Goal: Task Accomplishment & Management: Use online tool/utility

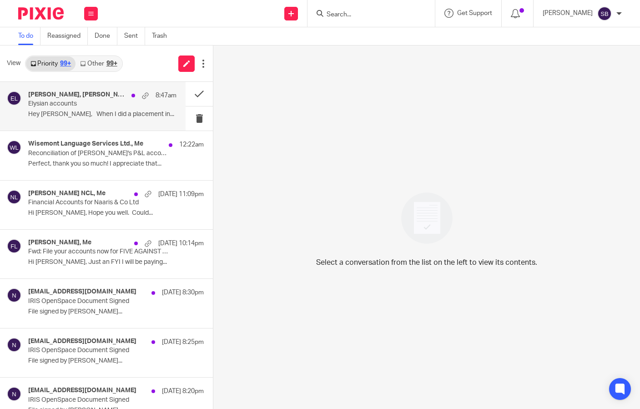
click at [109, 101] on p "Elysian accounts" at bounding box center [87, 104] width 119 height 8
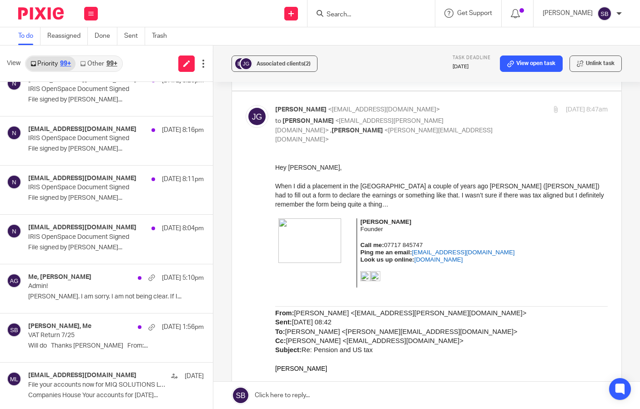
scroll to position [322, 0]
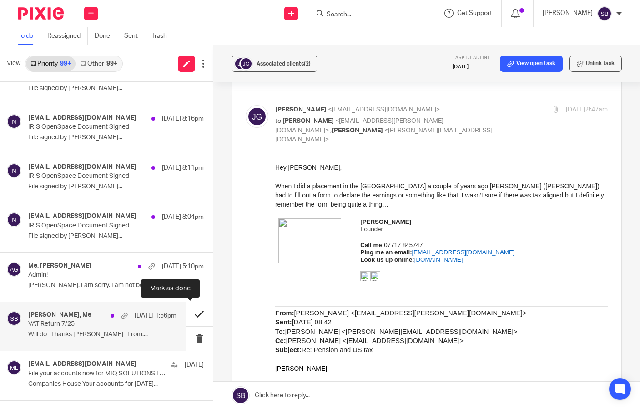
click at [189, 314] on button at bounding box center [199, 314] width 27 height 24
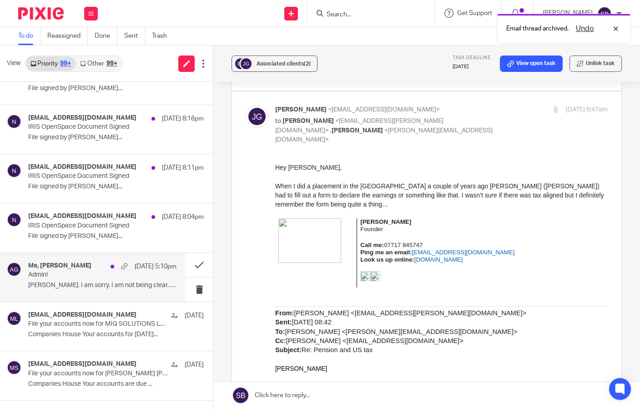
click at [100, 276] on p "Admin!" at bounding box center [87, 275] width 119 height 8
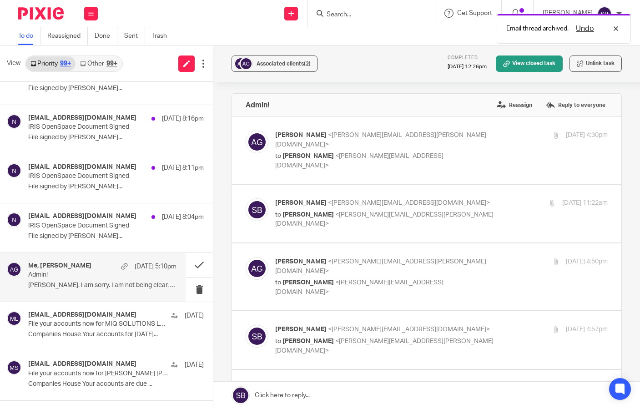
scroll to position [0, 0]
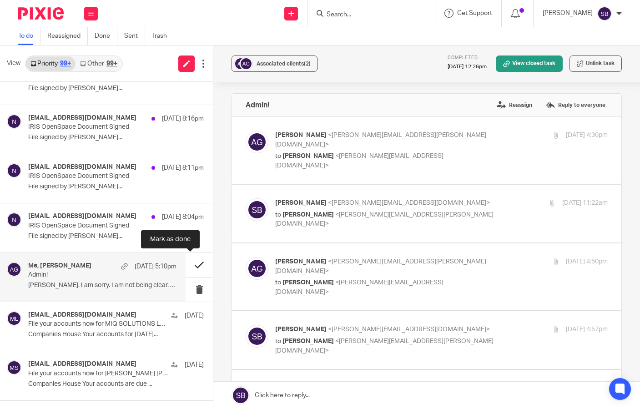
click at [187, 264] on button at bounding box center [199, 265] width 27 height 24
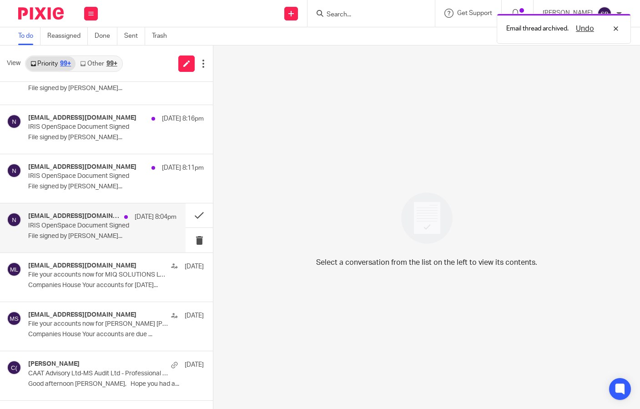
click at [128, 229] on p "IRIS OpenSpace Document Signed" at bounding box center [87, 226] width 119 height 8
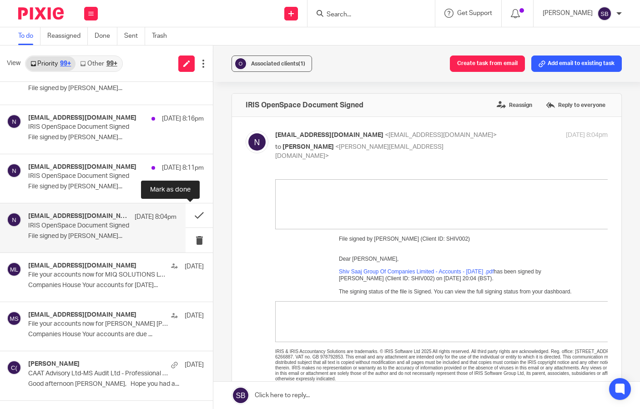
drag, startPoint x: 188, startPoint y: 214, endPoint x: 145, endPoint y: 204, distance: 43.8
click at [187, 214] on button at bounding box center [199, 215] width 27 height 24
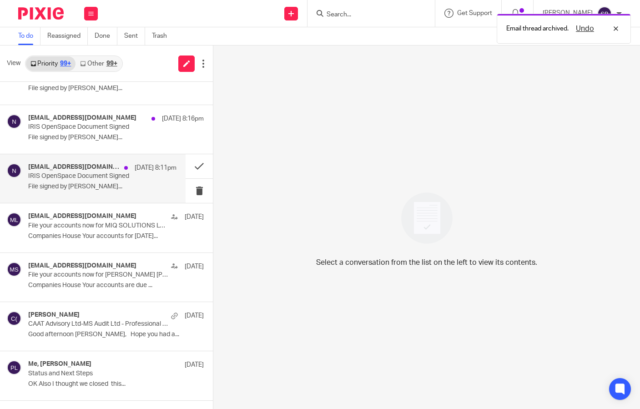
click at [101, 182] on div "noreply@irisopenspace.co.uk 26 Aug 8:11pm IRIS OpenSpace Document Signed File s…" at bounding box center [102, 178] width 148 height 30
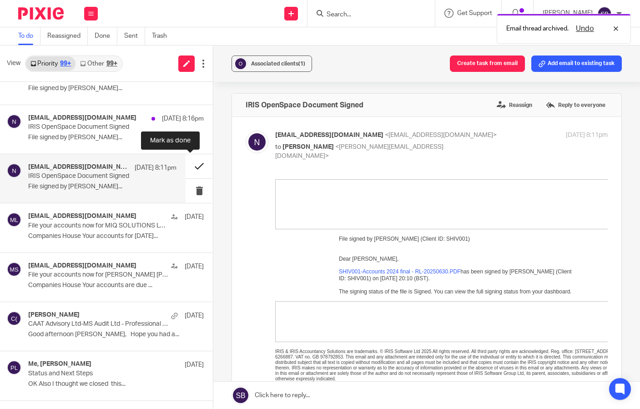
click at [188, 166] on button at bounding box center [199, 166] width 27 height 24
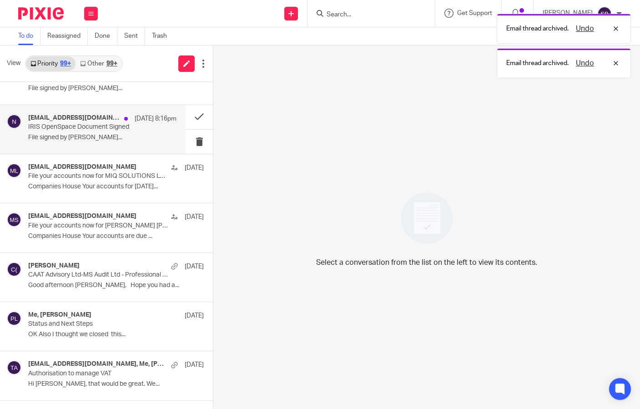
click at [116, 134] on p "File signed by Rodgie..." at bounding box center [102, 138] width 148 height 8
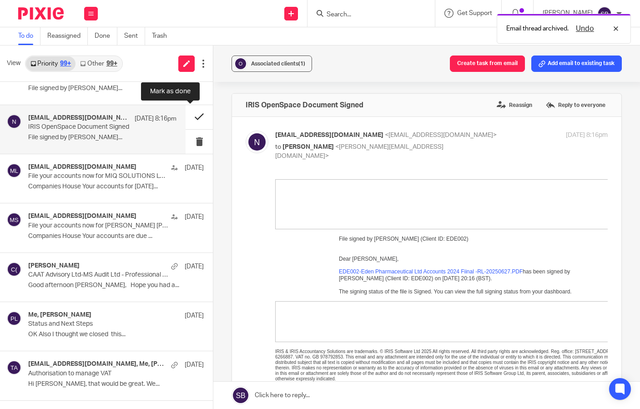
click at [190, 119] on button at bounding box center [199, 117] width 27 height 24
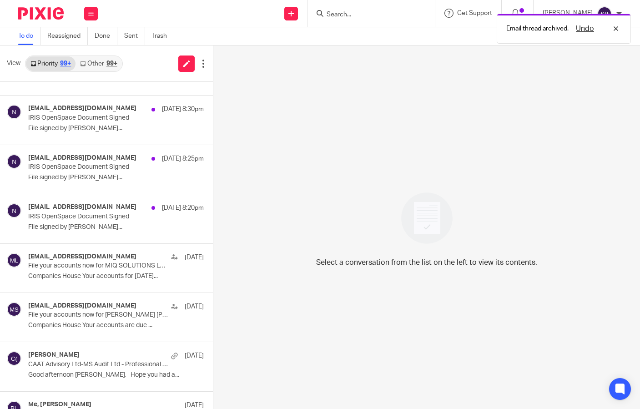
scroll to position [181, 0]
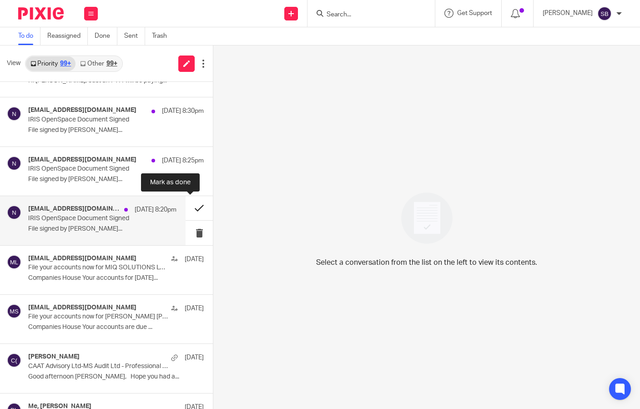
click at [191, 205] on button at bounding box center [199, 208] width 27 height 24
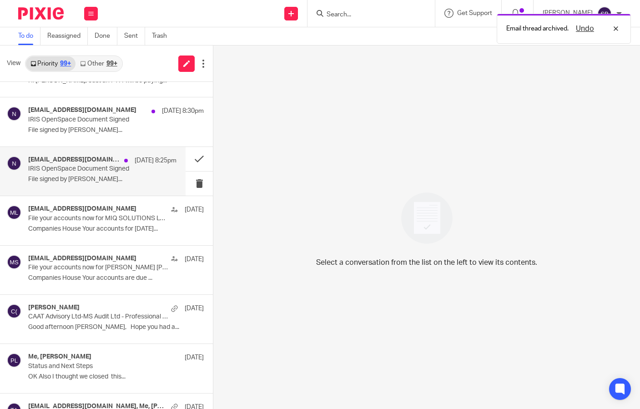
click at [126, 169] on p "IRIS OpenSpace Document Signed" at bounding box center [87, 169] width 119 height 8
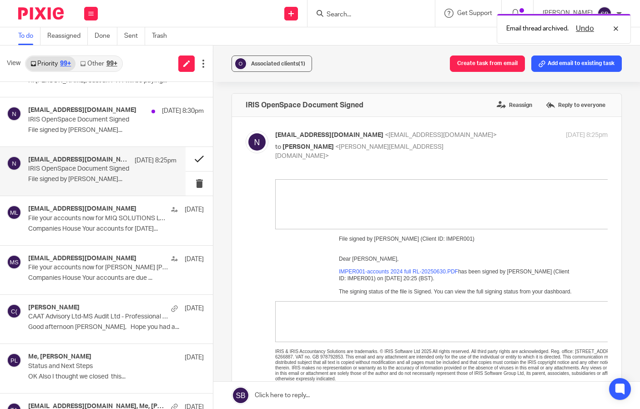
scroll to position [0, 0]
click at [192, 156] on button at bounding box center [199, 159] width 27 height 24
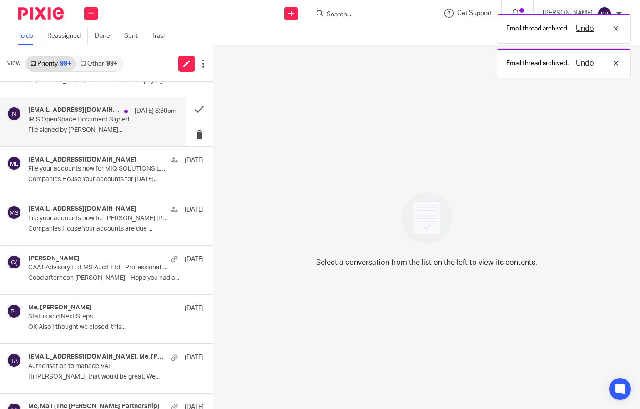
click at [107, 125] on div "noreply@irisopenspace.co.uk 26 Aug 8:30pm IRIS OpenSpace Document Signed File s…" at bounding box center [102, 121] width 148 height 30
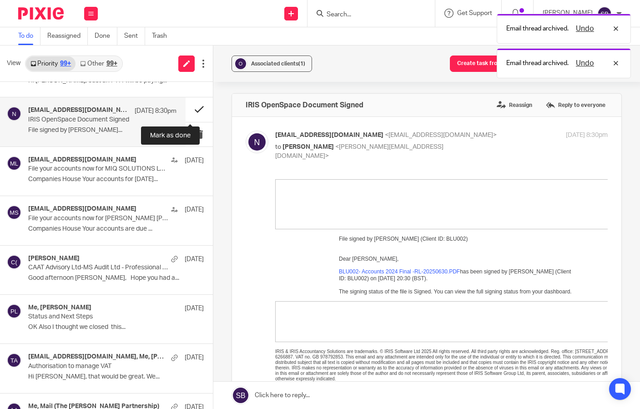
click at [192, 110] on button at bounding box center [199, 109] width 27 height 24
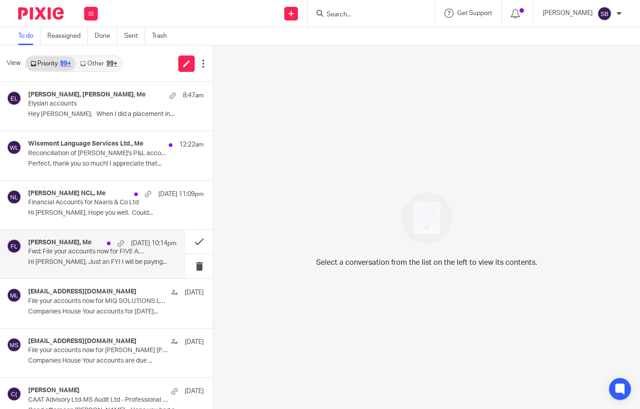
click at [115, 255] on p "Fwd: File your accounts now for FIVE AGAINST ONE LTD 12886426" at bounding box center [87, 252] width 119 height 8
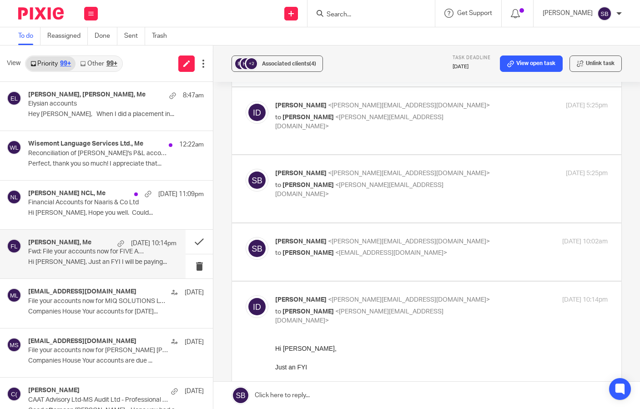
scroll to position [692, 0]
click at [562, 293] on p "26 Aug 2025 10:14pm" at bounding box center [584, 298] width 45 height 10
checkbox input "false"
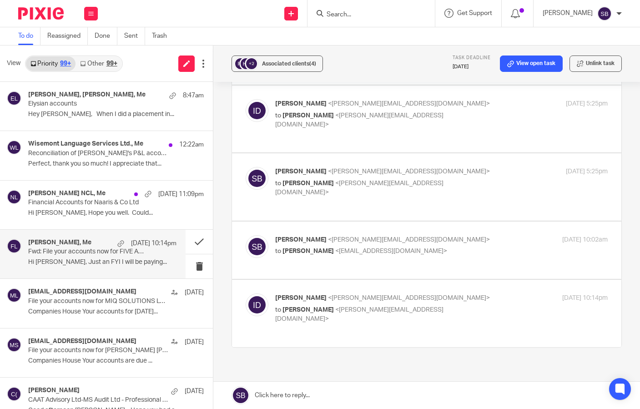
scroll to position [655, 0]
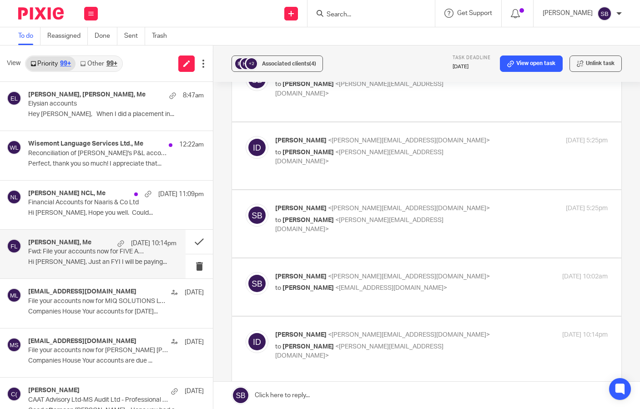
click at [297, 394] on link at bounding box center [426, 395] width 427 height 27
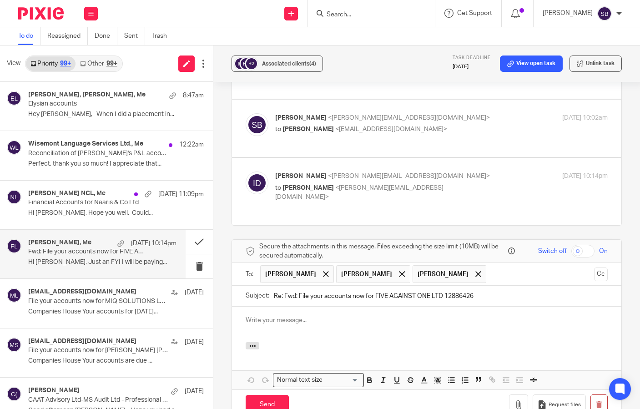
scroll to position [0, 0]
click at [475, 271] on span at bounding box center [478, 274] width 6 height 6
click at [379, 316] on p at bounding box center [427, 320] width 362 height 9
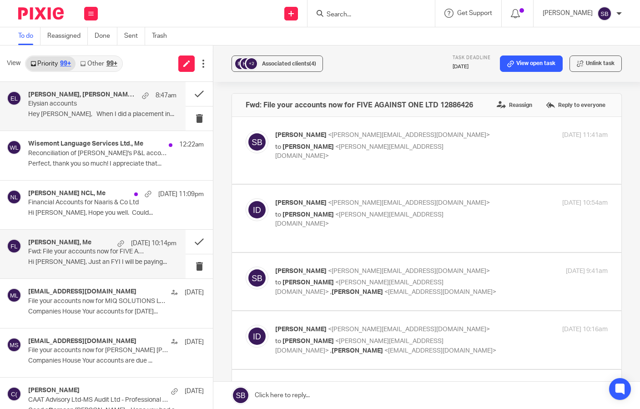
click at [64, 106] on p "Elysian accounts" at bounding box center [87, 104] width 119 height 8
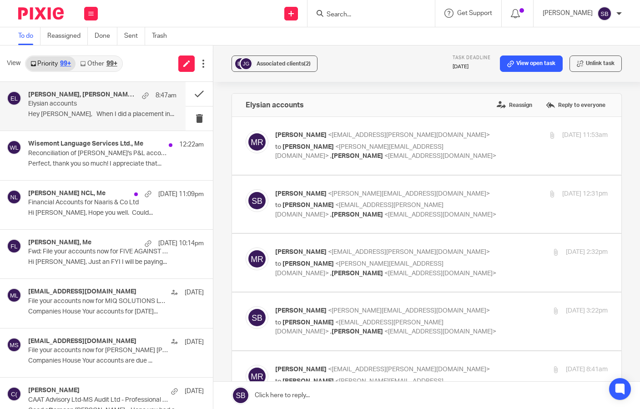
click at [291, 395] on link at bounding box center [426, 395] width 427 height 27
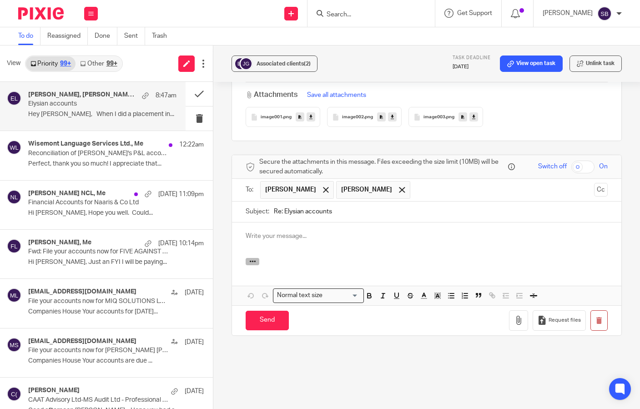
click at [251, 258] on icon "button" at bounding box center [252, 261] width 7 height 7
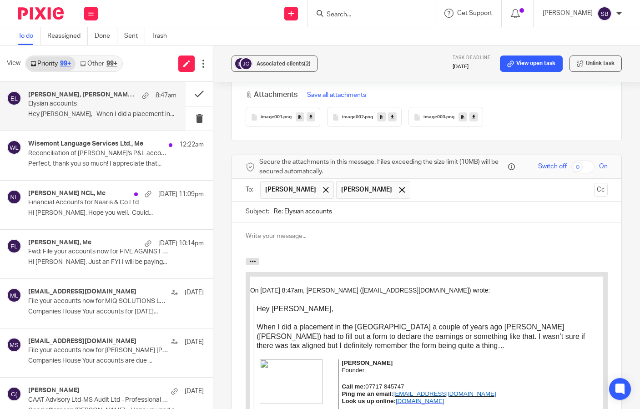
click at [262, 231] on p at bounding box center [427, 235] width 362 height 9
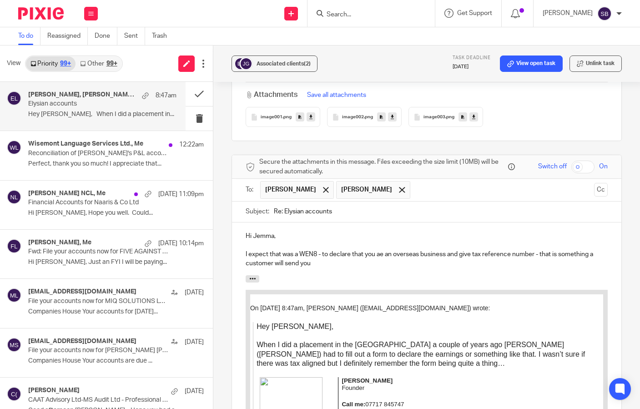
click at [281, 254] on p "I expect that was a WEN8 - to declare that you ae an overseas business and give…" at bounding box center [427, 259] width 362 height 19
click at [327, 253] on p "I expect that was a WEN8 - to declare that you ae an overseas business and give…" at bounding box center [427, 259] width 362 height 19
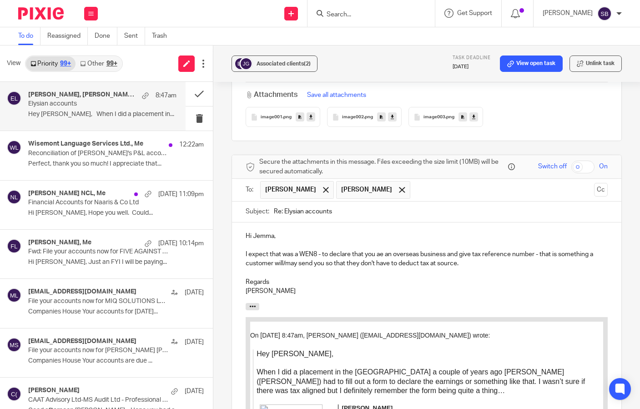
click at [378, 250] on p "I expect that was a WEN8 - to declare that you ae an overseas business and give…" at bounding box center [427, 259] width 362 height 19
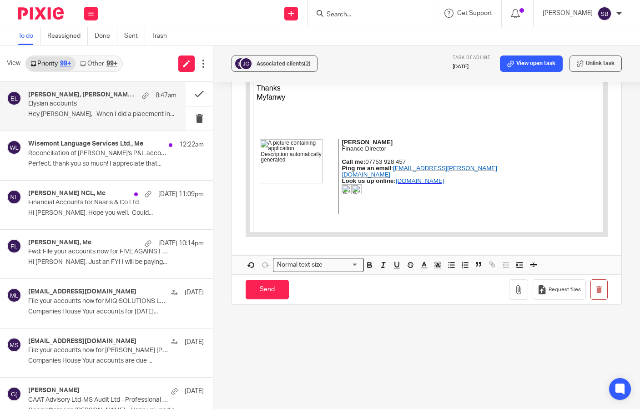
scroll to position [3875, 0]
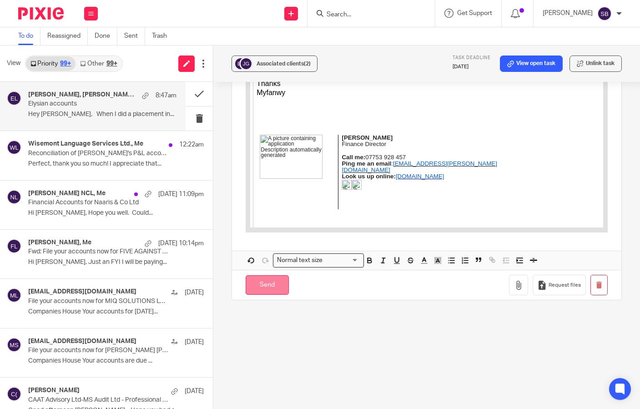
click at [252, 275] on input "Send" at bounding box center [267, 285] width 43 height 20
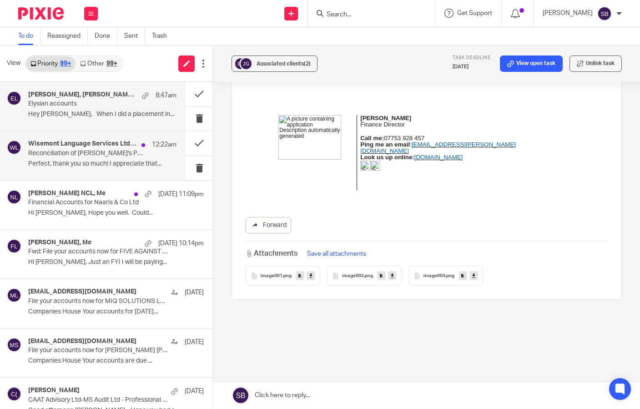
click at [121, 157] on p "Reconciliation of [PERSON_NAME]'s P&L account" at bounding box center [87, 154] width 119 height 8
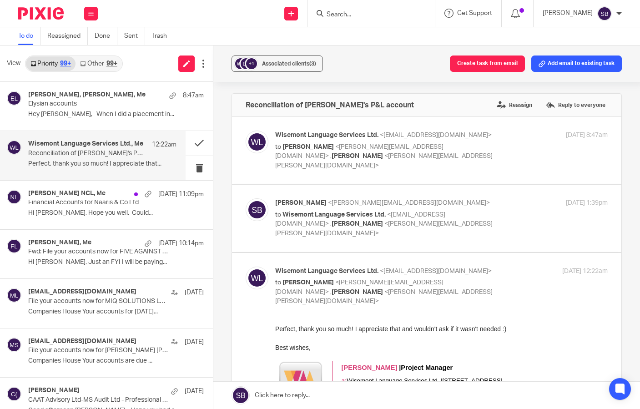
scroll to position [0, 0]
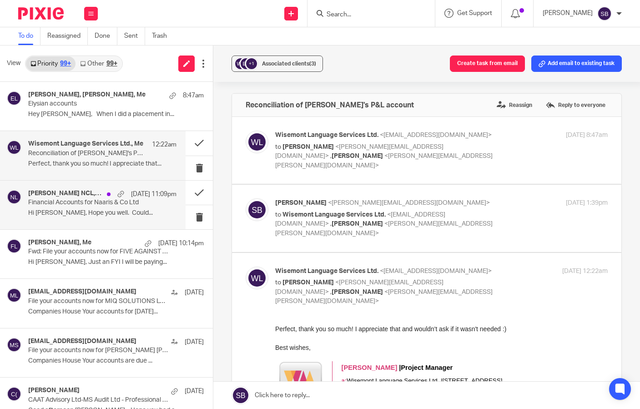
click at [109, 210] on p "Hi [PERSON_NAME], Hope you well. Could..." at bounding box center [102, 213] width 148 height 8
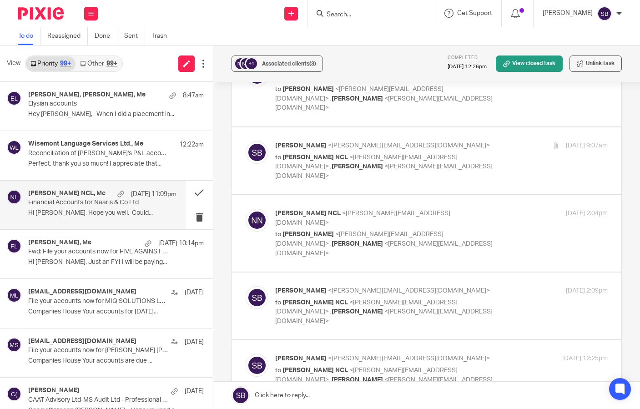
scroll to position [1217, 0]
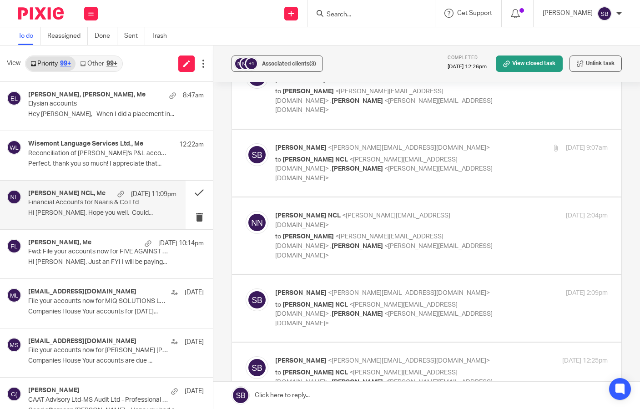
click at [276, 394] on link at bounding box center [426, 395] width 427 height 27
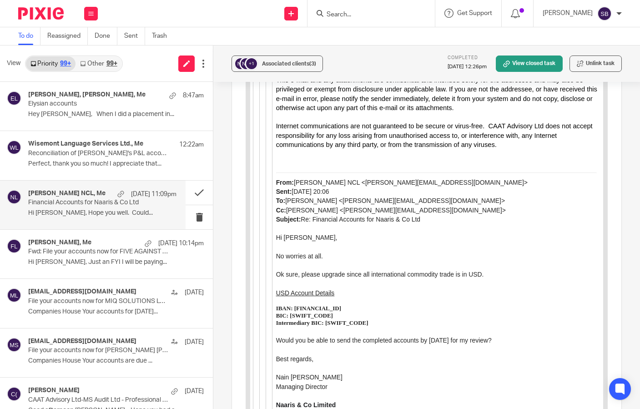
scroll to position [4272, 0]
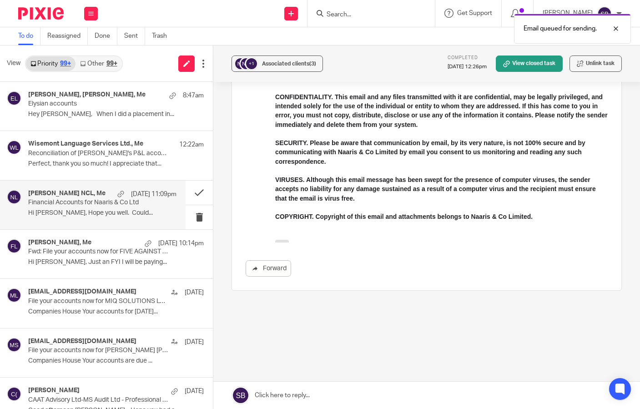
scroll to position [1541, 0]
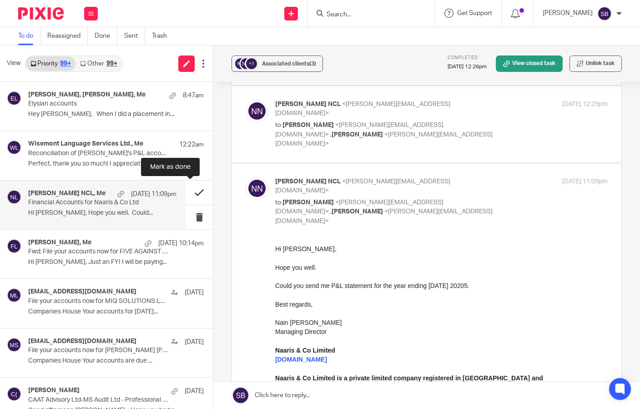
click at [187, 191] on button at bounding box center [199, 193] width 27 height 24
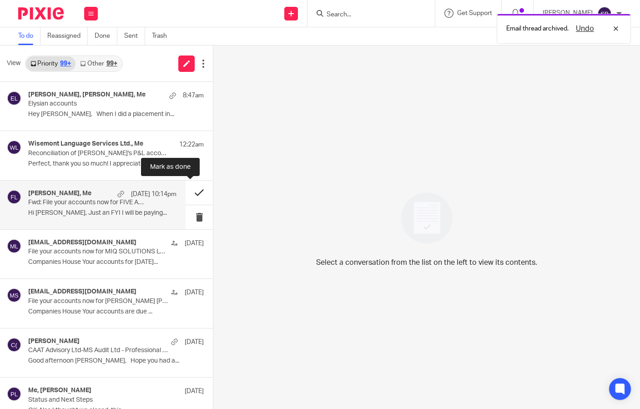
click at [189, 194] on button at bounding box center [199, 193] width 27 height 24
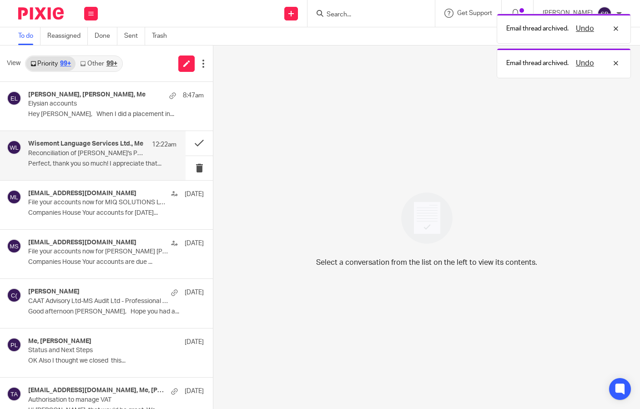
click at [118, 161] on p "Perfect, thank you so much! I appreciate that..." at bounding box center [102, 164] width 148 height 8
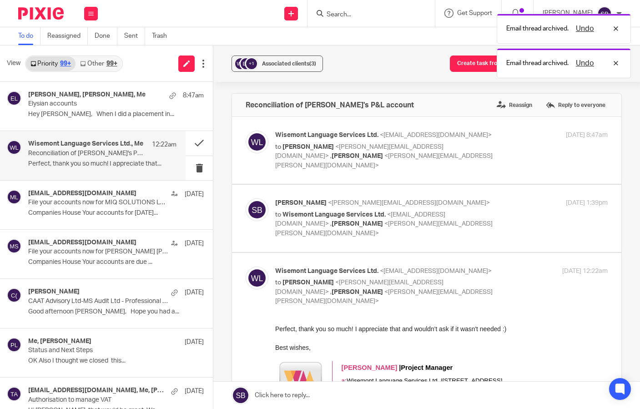
scroll to position [0, 0]
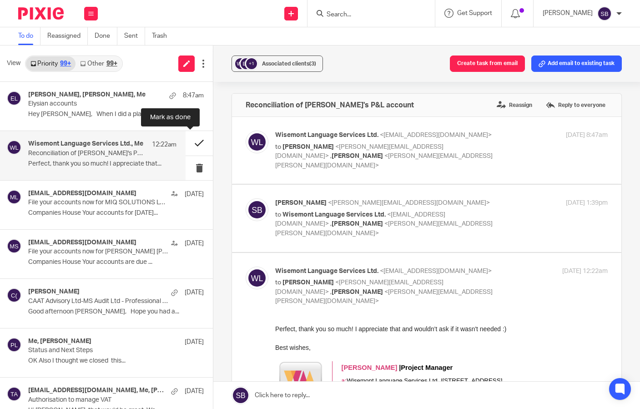
click at [190, 142] on button at bounding box center [199, 143] width 27 height 24
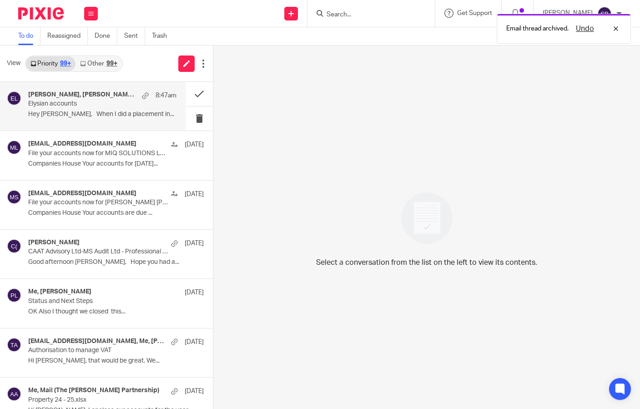
click at [126, 109] on div "[PERSON_NAME], [PERSON_NAME], Me 8:47am Elysian accounts Hey [PERSON_NAME], Whe…" at bounding box center [102, 106] width 148 height 30
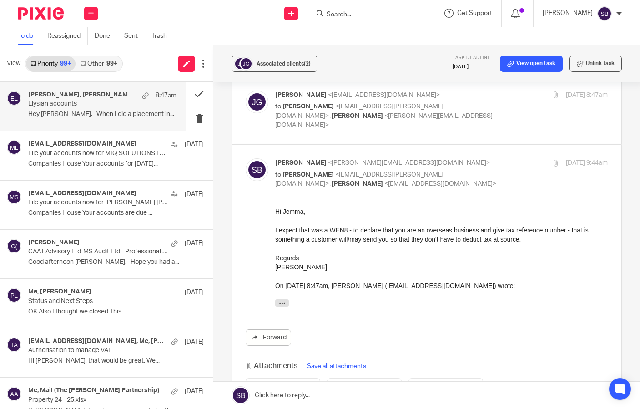
scroll to position [332, 0]
click at [190, 95] on button at bounding box center [199, 94] width 27 height 24
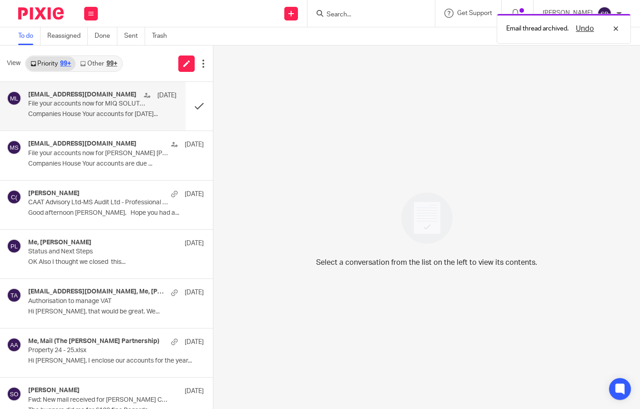
click at [111, 103] on p "File your accounts now for MIQ SOLUTIONS LTD 08145729" at bounding box center [87, 104] width 119 height 8
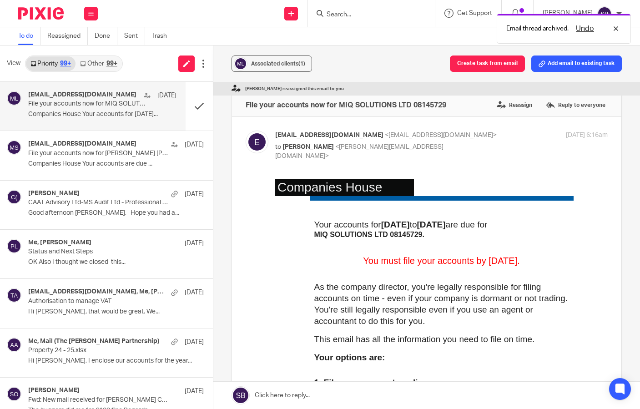
scroll to position [0, 0]
click at [146, 165] on p "Companies House Your accounts are due ..." at bounding box center [102, 164] width 148 height 8
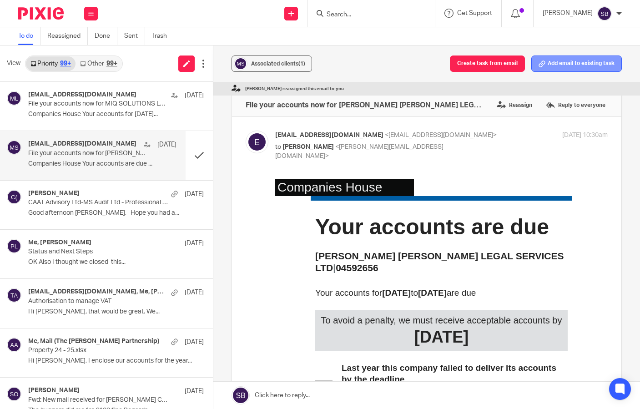
click at [563, 65] on button "Add email to existing task" at bounding box center [576, 63] width 90 height 16
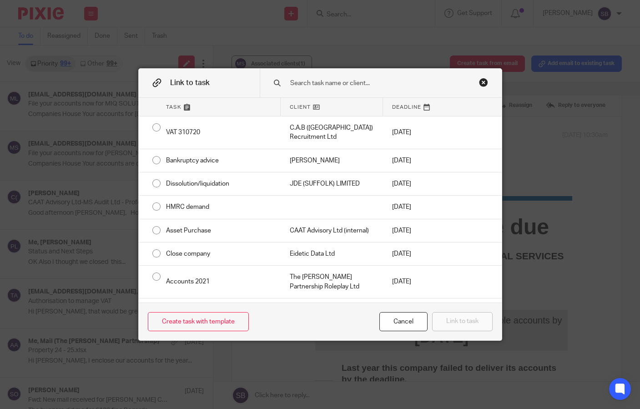
click at [332, 85] on input "text" at bounding box center [378, 83] width 178 height 10
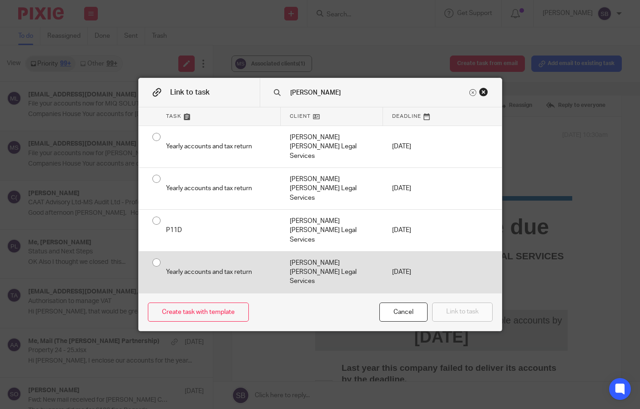
type input "[PERSON_NAME]"
click at [320, 251] on div "[PERSON_NAME] [PERSON_NAME] Legal Services" at bounding box center [332, 271] width 102 height 41
radio input "true"
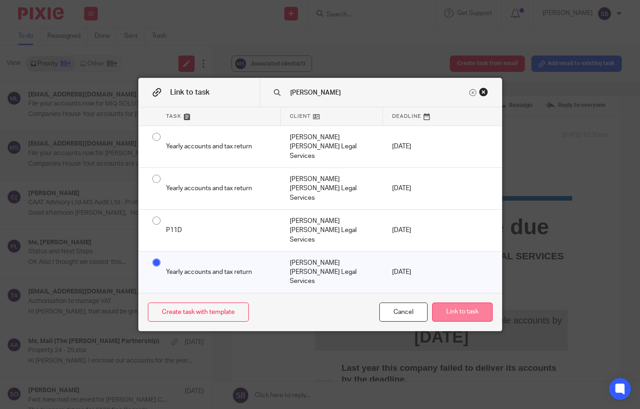
click at [445, 304] on button "Link to task" at bounding box center [462, 312] width 60 height 20
